Goal: Task Accomplishment & Management: Use online tool/utility

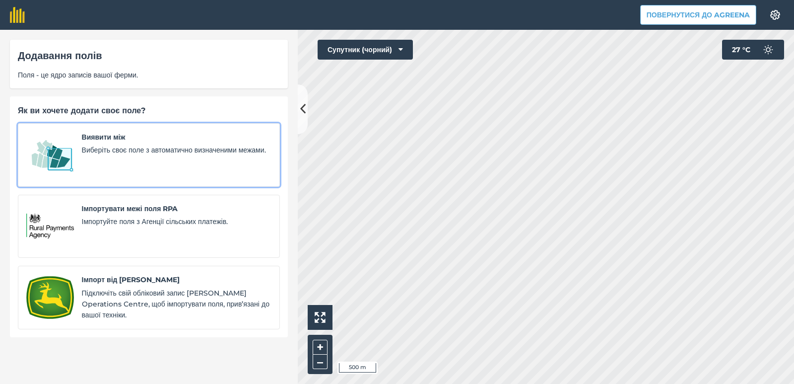
click at [122, 145] on span "Виберіть своє поле з автоматично визначеними межами." at bounding box center [177, 149] width 190 height 11
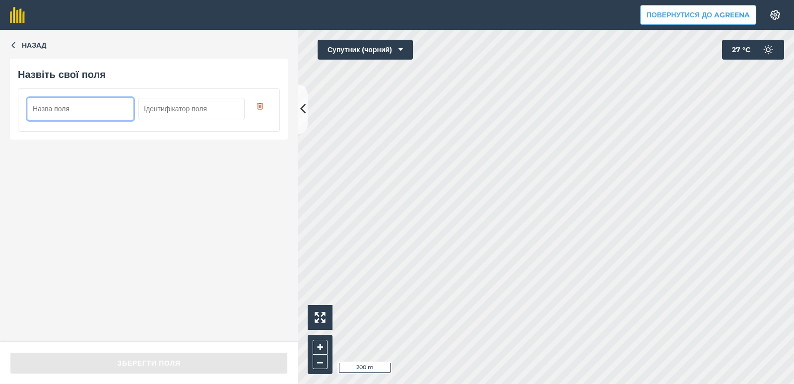
click at [70, 111] on input "text" at bounding box center [80, 109] width 106 height 22
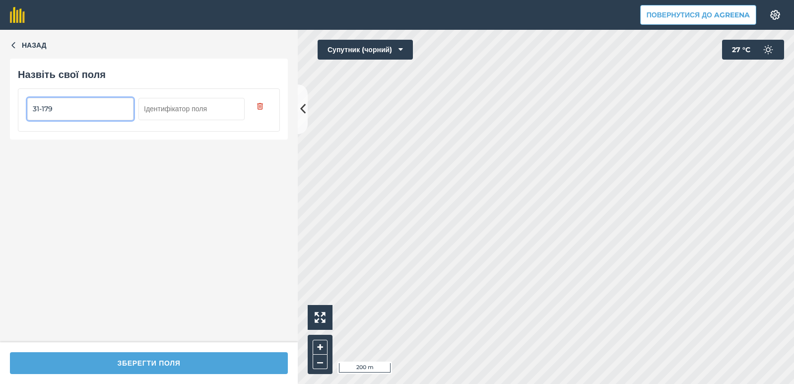
type input "31-179"
